Goal: Task Accomplishment & Management: Use online tool/utility

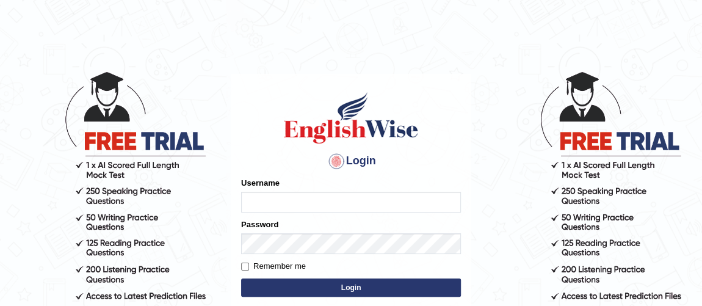
type input "Ferschmall"
click at [316, 285] on button "Login" at bounding box center [351, 287] width 220 height 18
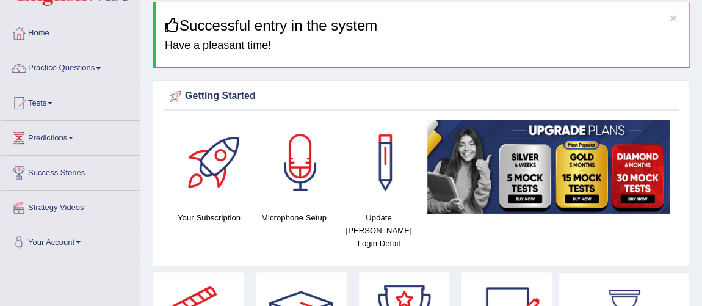
scroll to position [22, 0]
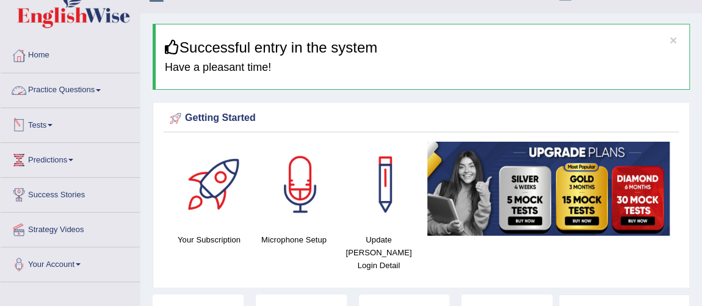
click at [96, 92] on link "Practice Questions" at bounding box center [70, 88] width 139 height 31
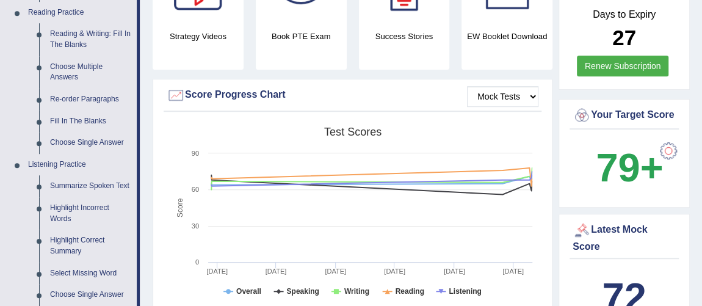
scroll to position [646, 0]
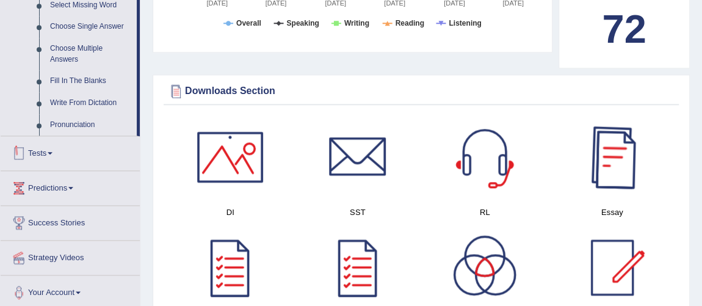
click at [51, 154] on link "Tests" at bounding box center [70, 151] width 139 height 31
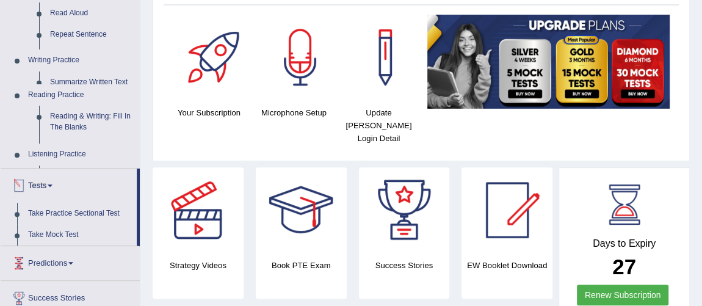
scroll to position [148, 0]
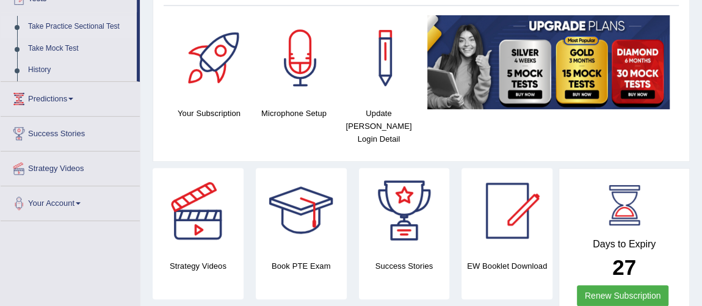
click at [95, 22] on link "Take Practice Sectional Test" at bounding box center [80, 27] width 114 height 22
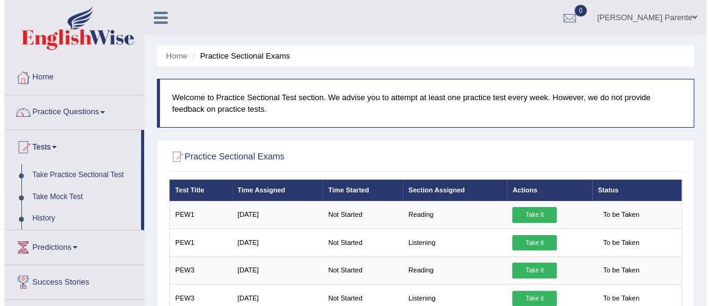
scroll to position [267, 0]
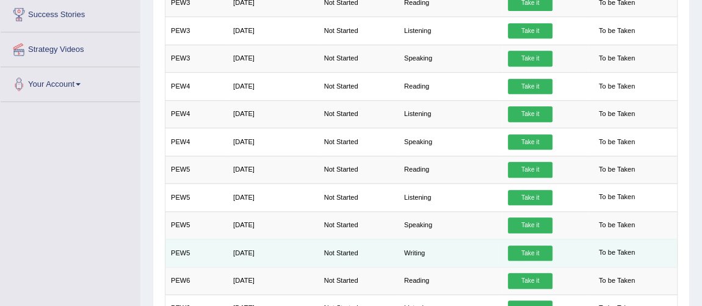
click at [526, 245] on link "Take it" at bounding box center [530, 253] width 44 height 16
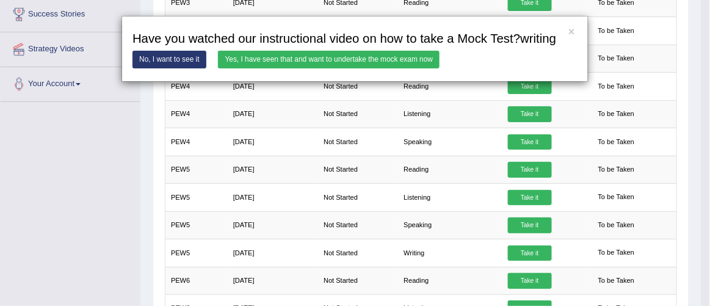
click at [292, 59] on link "Yes, I have seen that and want to undertake the mock exam now" at bounding box center [328, 60] width 221 height 18
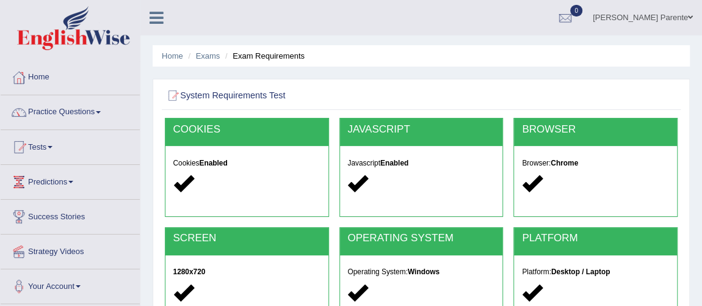
scroll to position [267, 0]
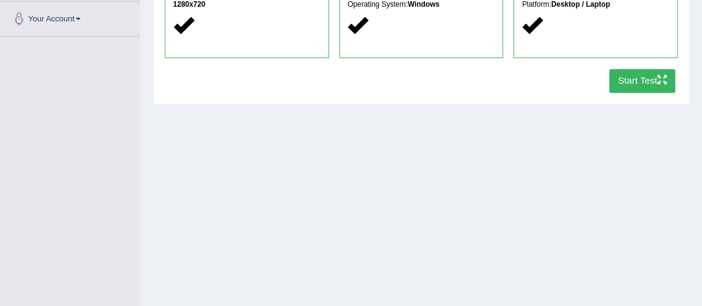
click at [648, 79] on button "Start Test" at bounding box center [642, 81] width 67 height 24
